Goal: Information Seeking & Learning: Check status

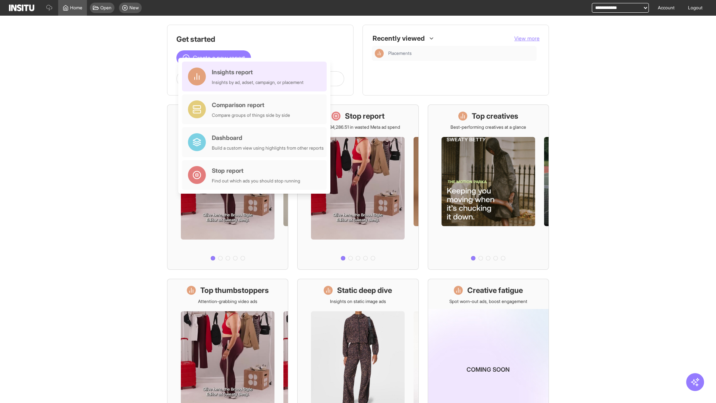
click at [256, 76] on div "Insights report Insights by ad, adset, campaign, or placement" at bounding box center [258, 77] width 92 height 18
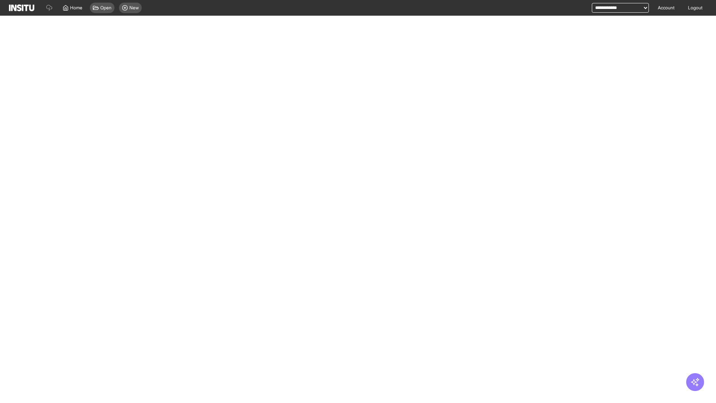
select select "**"
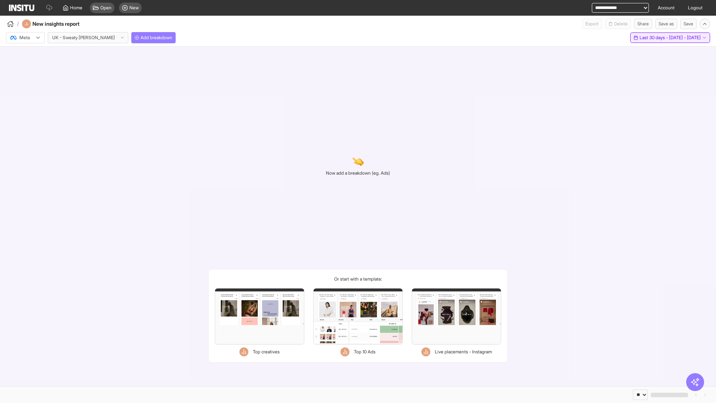
click at [660, 38] on span "Last 30 days - [DATE] - [DATE]" at bounding box center [670, 38] width 61 height 6
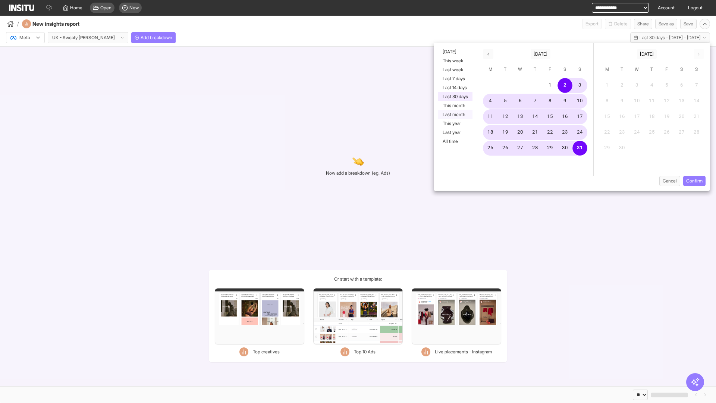
click at [455, 115] on button "Last month" at bounding box center [455, 114] width 34 height 9
